Goal: Information Seeking & Learning: Learn about a topic

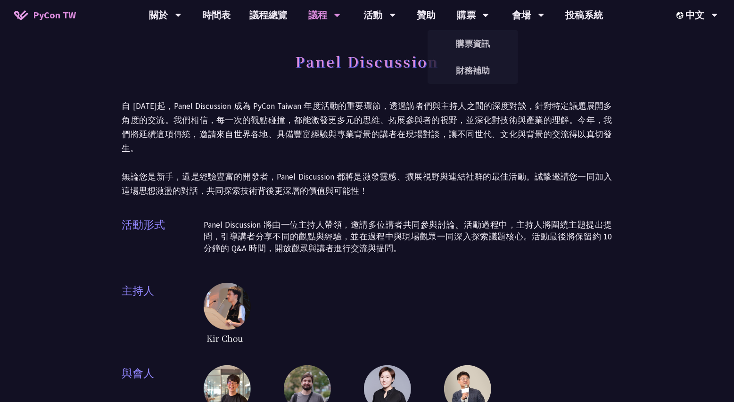
click at [212, 330] on span "Kir Chou" at bounding box center [225, 338] width 42 height 16
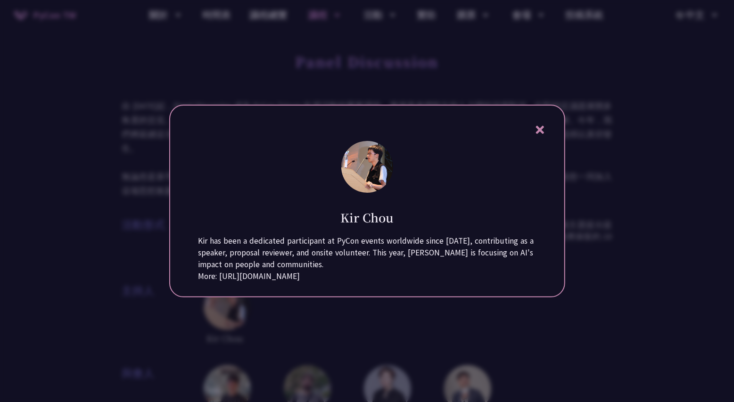
click at [167, 334] on div at bounding box center [367, 201] width 734 height 402
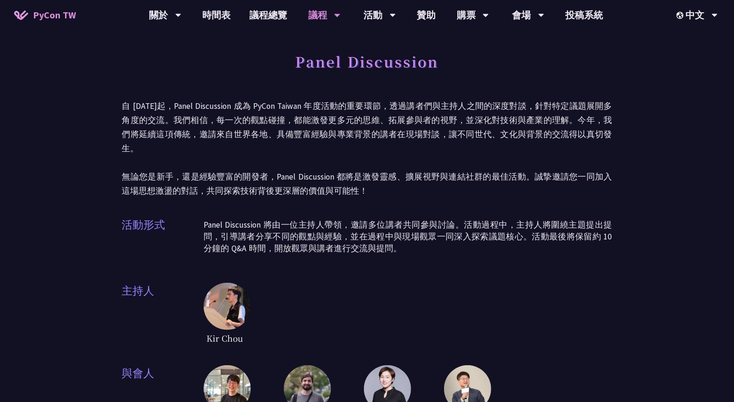
click at [217, 262] on div "Panel Discussion 自 [DATE]起，Panel Discussion 成為 PyCon Taiwan 年度活動的重要環節，透過講者們與主持人…" at bounding box center [367, 243] width 490 height 393
click at [233, 289] on img at bounding box center [227, 306] width 47 height 47
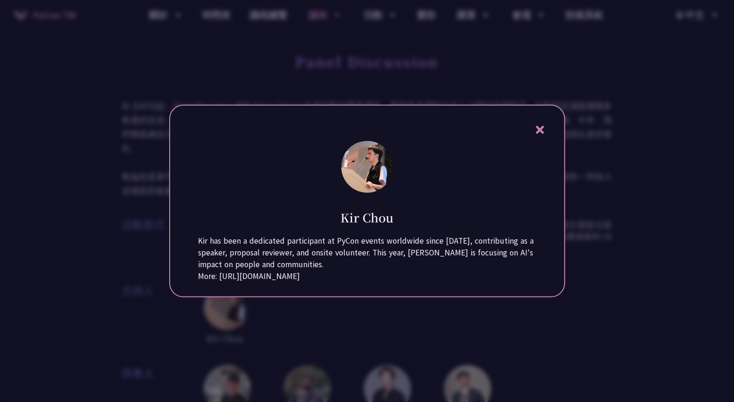
click at [261, 276] on div "More: [URL][DOMAIN_NAME]" at bounding box center [366, 276] width 337 height 12
click at [261, 282] on div "More: [URL][DOMAIN_NAME]" at bounding box center [366, 276] width 337 height 12
click at [268, 329] on div at bounding box center [367, 201] width 734 height 402
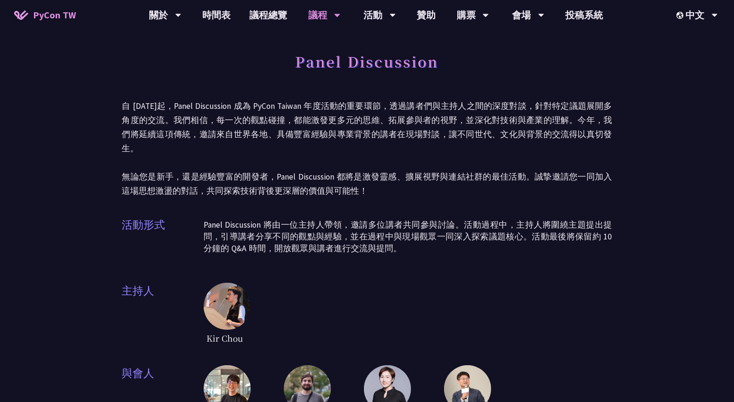
click at [299, 370] on img at bounding box center [307, 388] width 47 height 47
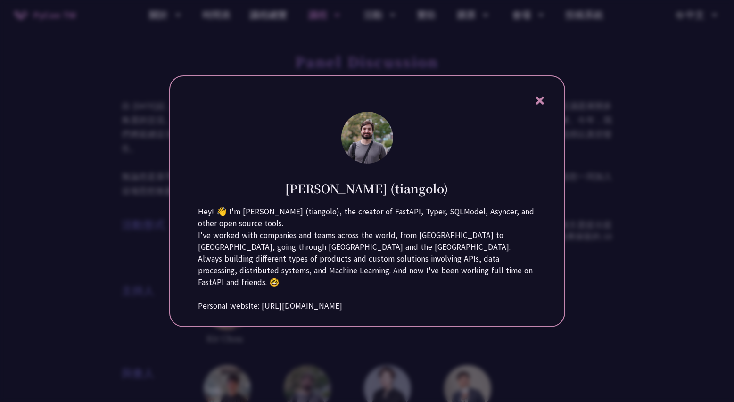
click at [308, 312] on div "Personal website: [URL][DOMAIN_NAME]" at bounding box center [366, 306] width 337 height 12
click at [162, 300] on div at bounding box center [367, 201] width 734 height 402
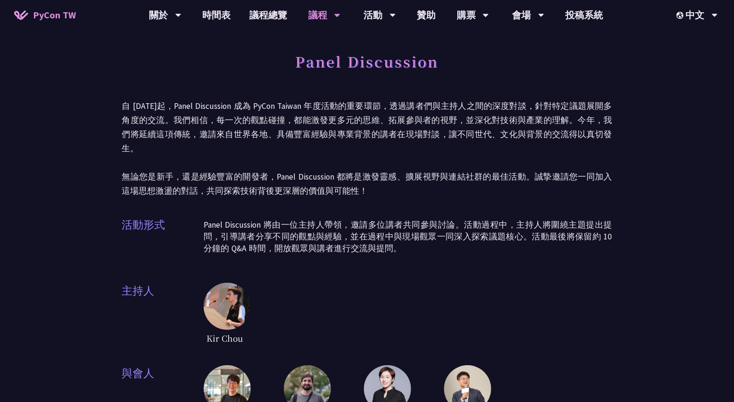
click at [401, 378] on img at bounding box center [387, 388] width 47 height 47
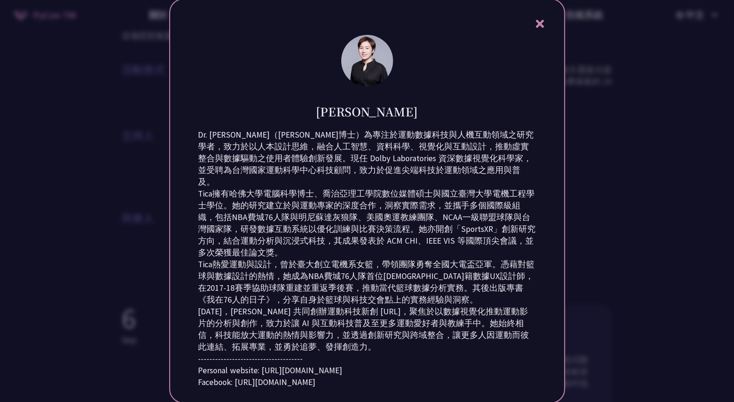
scroll to position [264, 0]
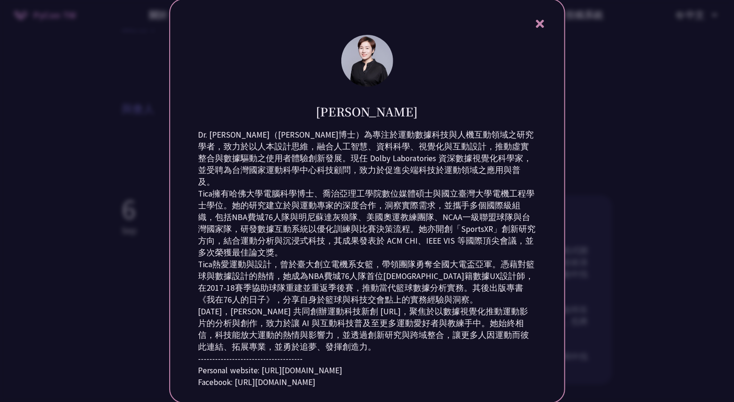
click at [309, 377] on div "Personal website: [URL][DOMAIN_NAME]" at bounding box center [366, 371] width 337 height 12
click at [580, 320] on div at bounding box center [367, 201] width 734 height 402
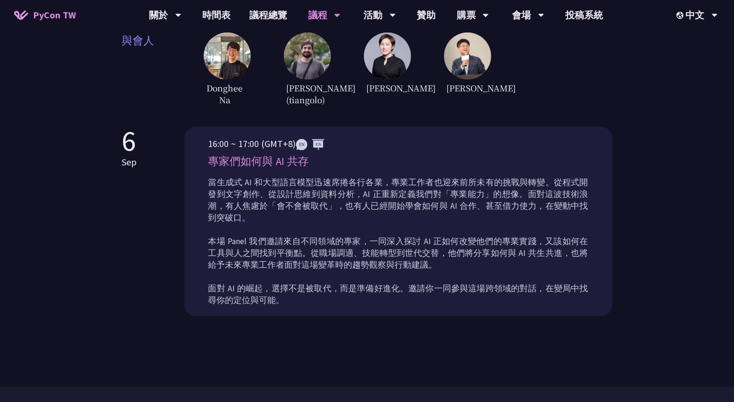
scroll to position [221, 0]
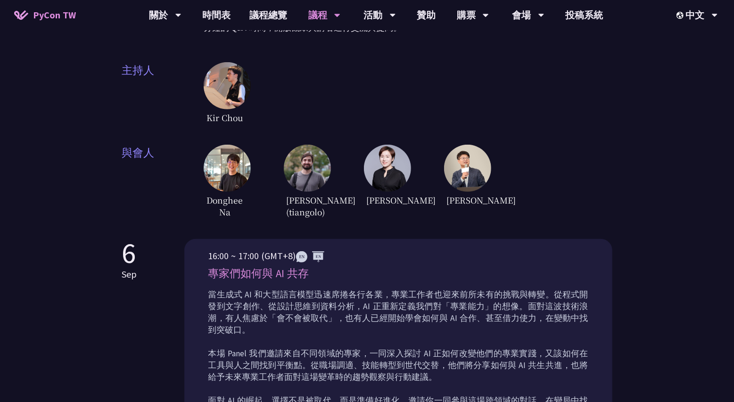
click at [467, 146] on img at bounding box center [467, 168] width 47 height 47
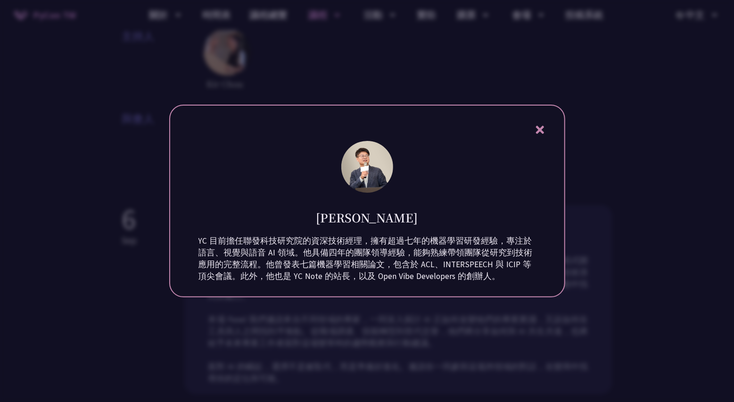
scroll to position [264, 0]
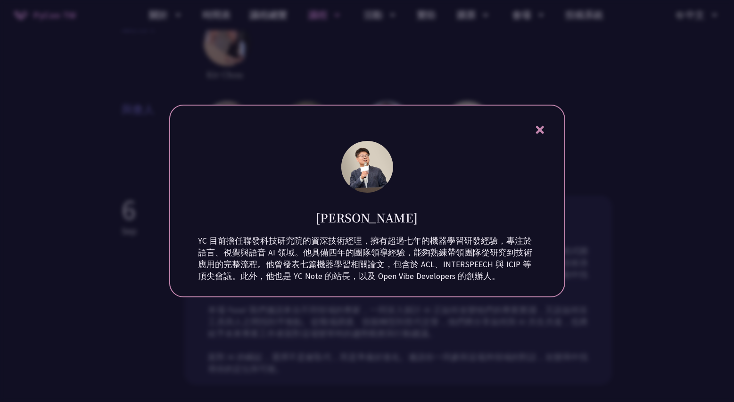
click at [627, 247] on div at bounding box center [367, 201] width 734 height 402
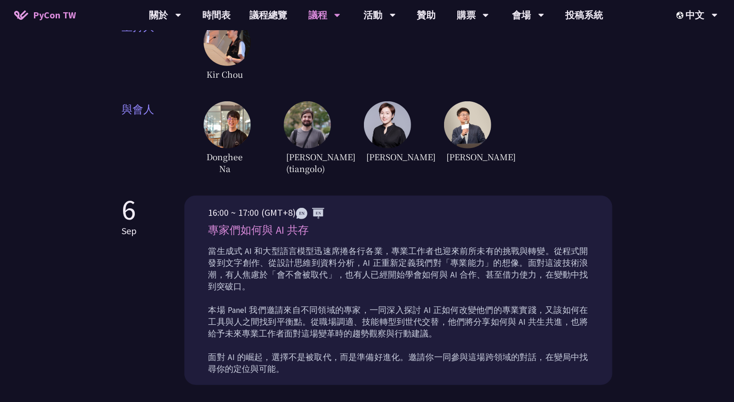
click at [226, 122] on img at bounding box center [227, 124] width 47 height 47
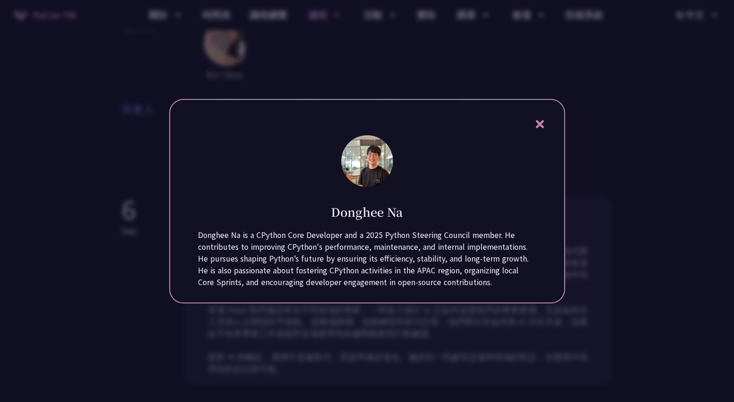
click at [637, 225] on div at bounding box center [367, 201] width 734 height 402
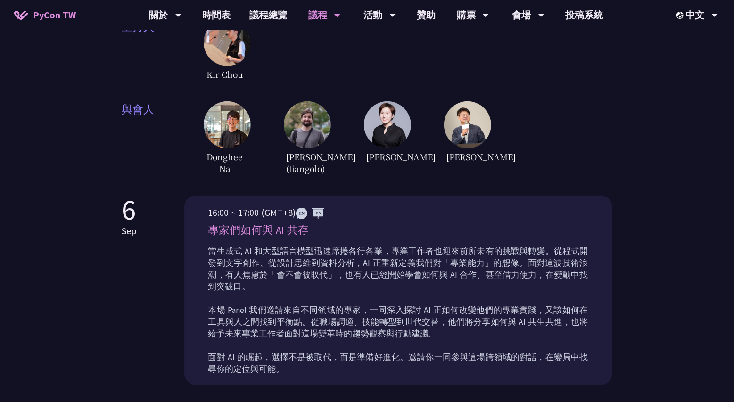
scroll to position [0, 0]
